Goal: Check status: Check status

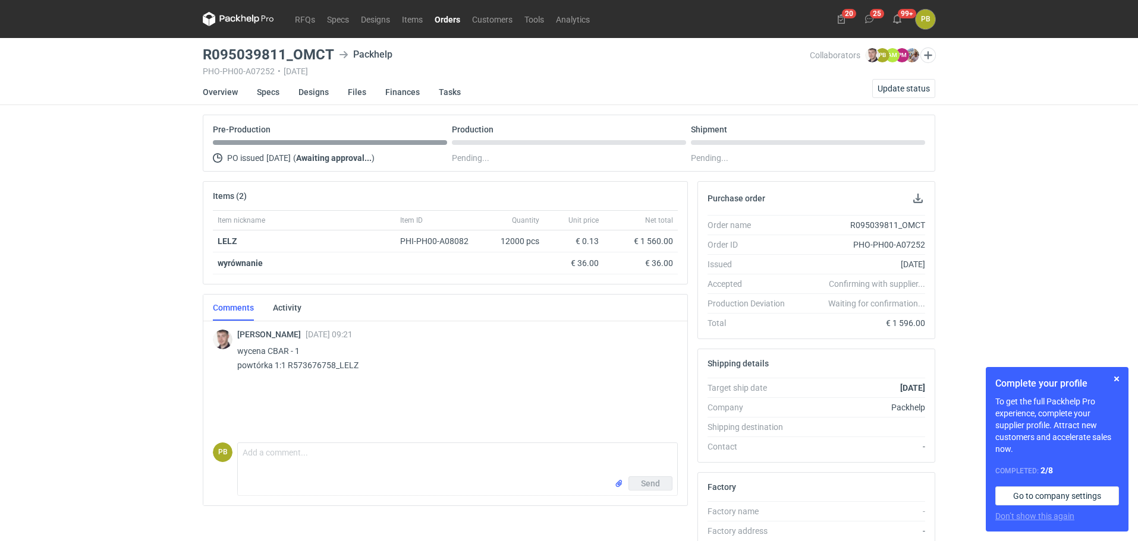
click at [445, 17] on link "Orders" at bounding box center [447, 19] width 37 height 14
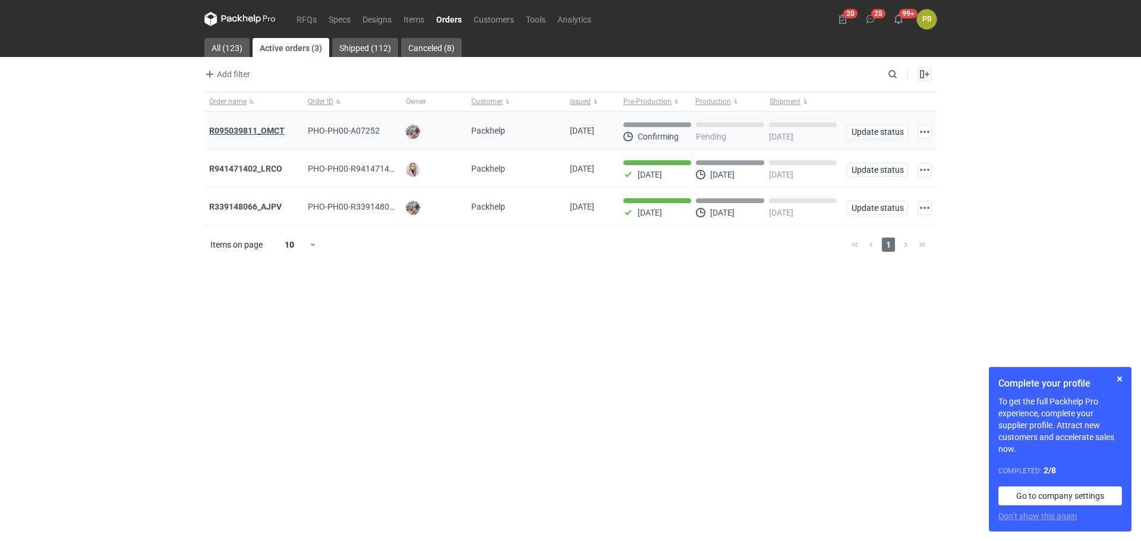
click at [246, 128] on strong "R095039811_OMCT" at bounding box center [246, 131] width 75 height 10
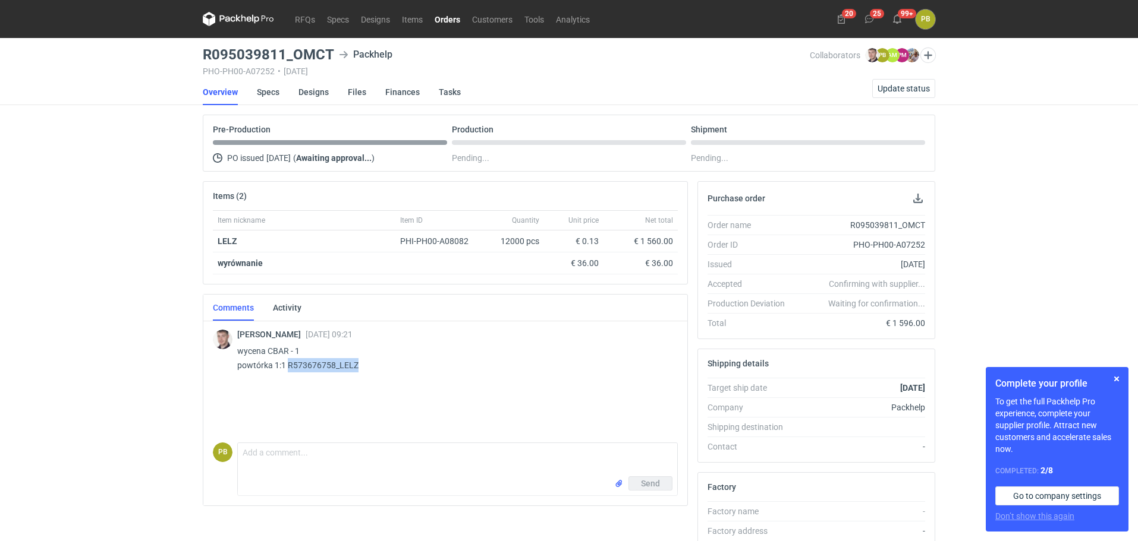
drag, startPoint x: 361, startPoint y: 365, endPoint x: 288, endPoint y: 377, distance: 73.6
click at [288, 377] on div "[PERSON_NAME] [DATE] 09:21 wycena CBAR - 1 powtórka 1:1 R573676758_LELZ" at bounding box center [445, 351] width 465 height 65
copy p "R573676758_LELZ"
click at [848, 194] on div "Purchase order" at bounding box center [816, 198] width 237 height 33
click at [306, 16] on link "RFQs" at bounding box center [305, 19] width 32 height 14
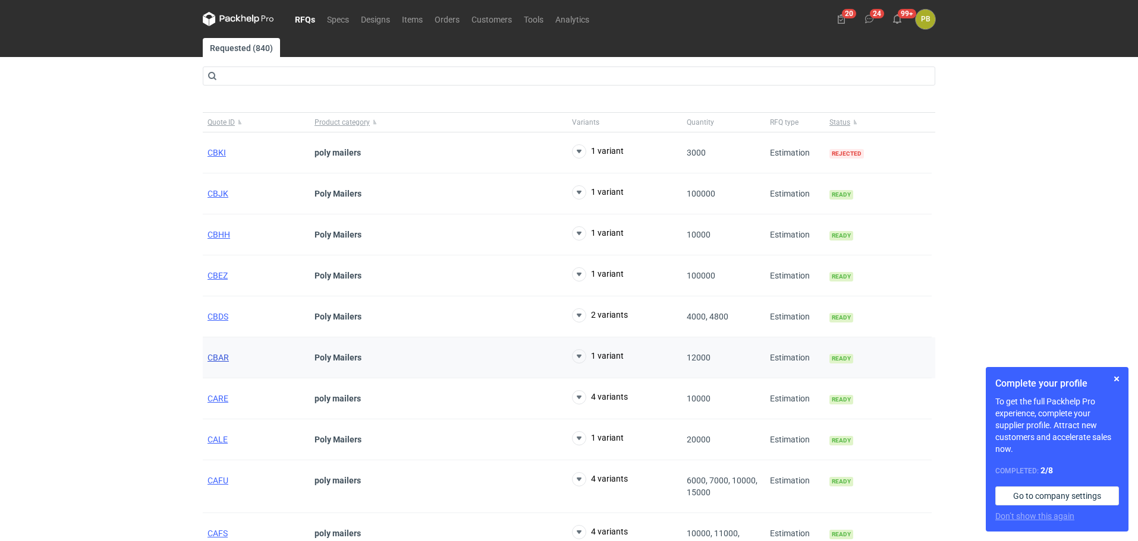
click at [220, 355] on span "CBAR" at bounding box center [217, 358] width 21 height 10
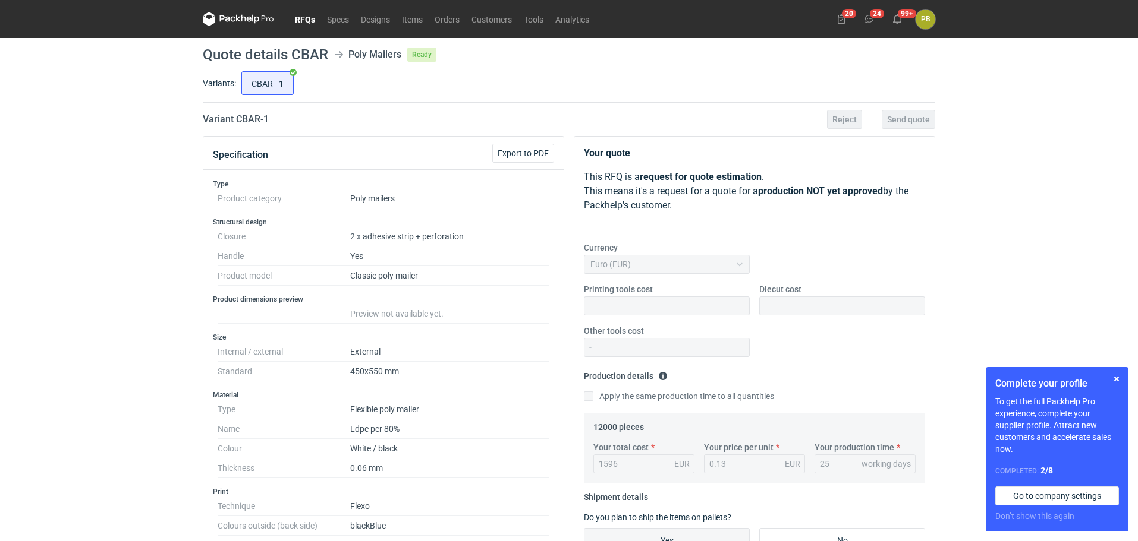
click at [847, 266] on div "Currency Euro (EUR)" at bounding box center [754, 263] width 351 height 42
click at [443, 17] on link "Orders" at bounding box center [447, 19] width 37 height 14
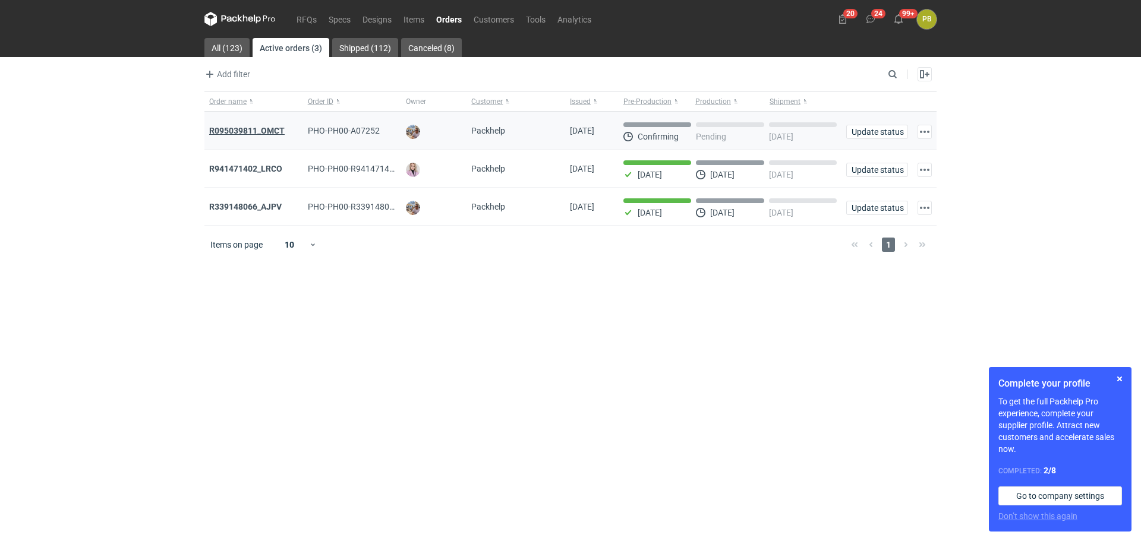
click at [253, 127] on strong "R095039811_OMCT" at bounding box center [246, 131] width 75 height 10
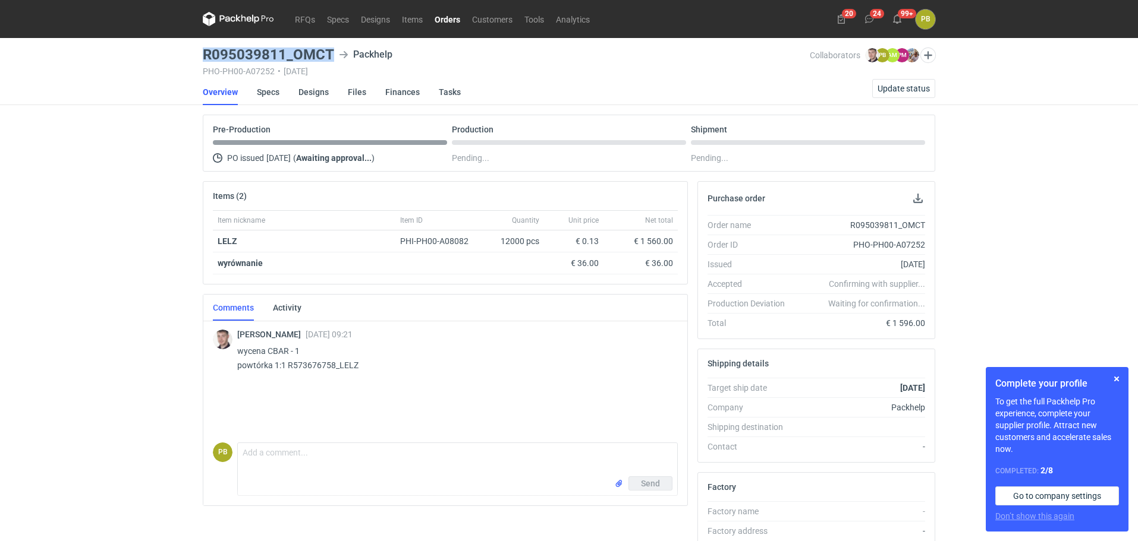
drag, startPoint x: 331, startPoint y: 52, endPoint x: 206, endPoint y: 51, distance: 124.8
click at [206, 51] on h3 "R095039811_OMCT" at bounding box center [268, 55] width 131 height 14
copy h3 "R095039811_OMCT"
click at [991, 237] on div "RFQs Specs Designs Items Orders Customers Tools Analytics 20 24 99+ PB [PERSON_…" at bounding box center [569, 270] width 1138 height 541
